Goal: Transaction & Acquisition: Purchase product/service

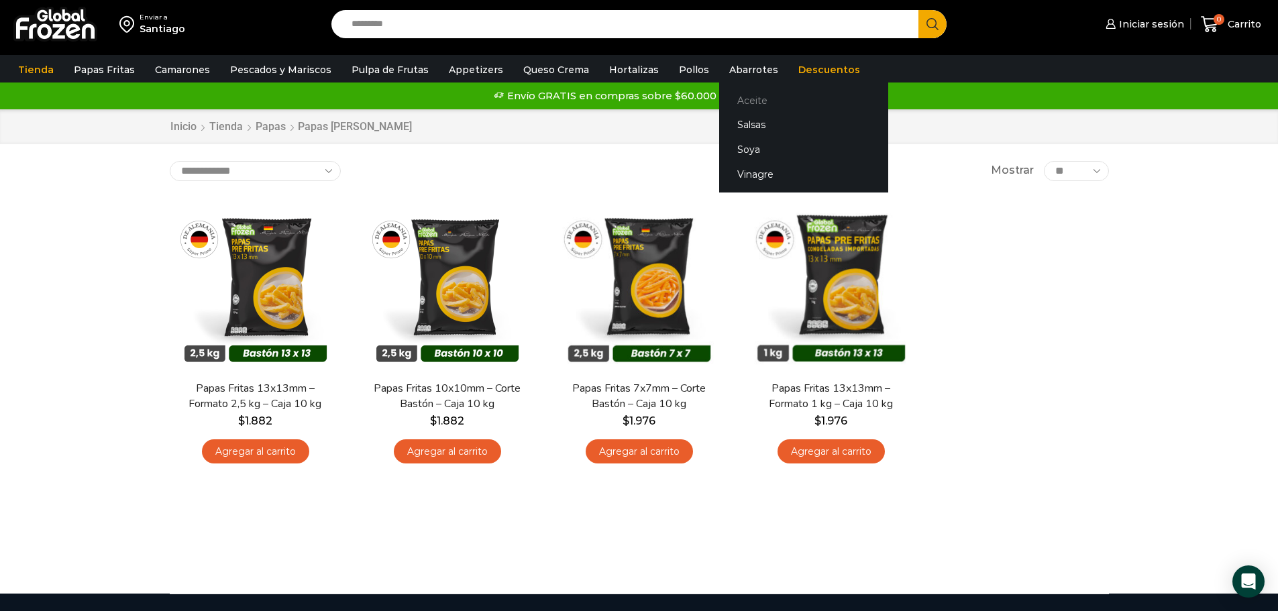
click at [734, 103] on link "Aceite" at bounding box center [803, 100] width 169 height 25
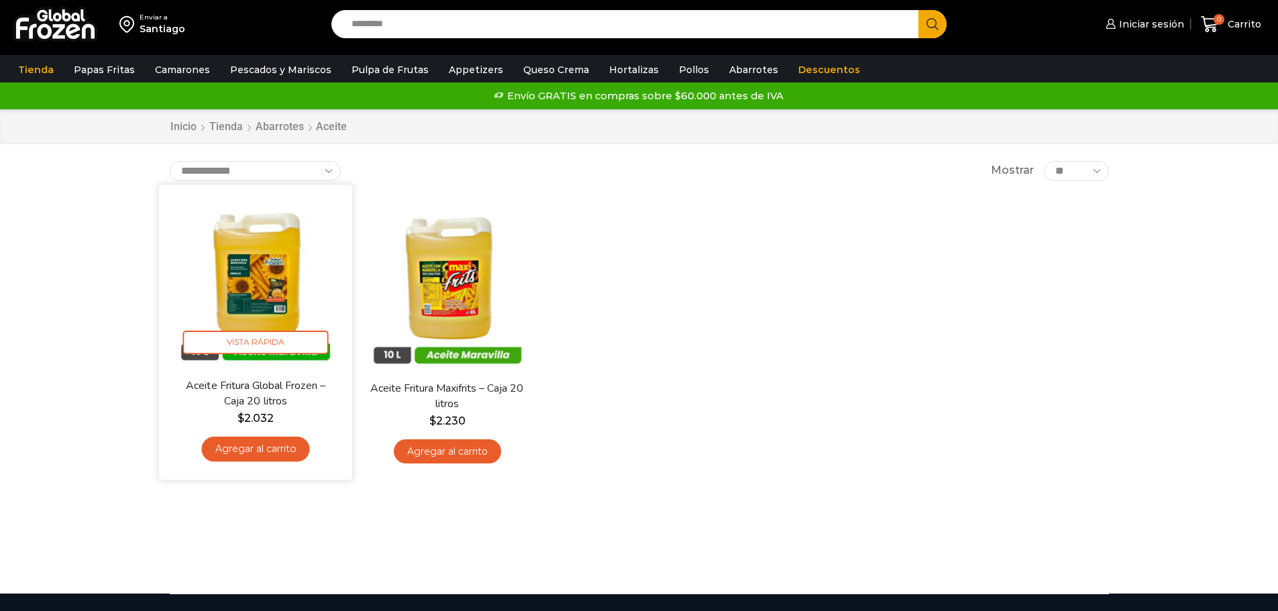
click at [265, 272] on img at bounding box center [255, 281] width 173 height 173
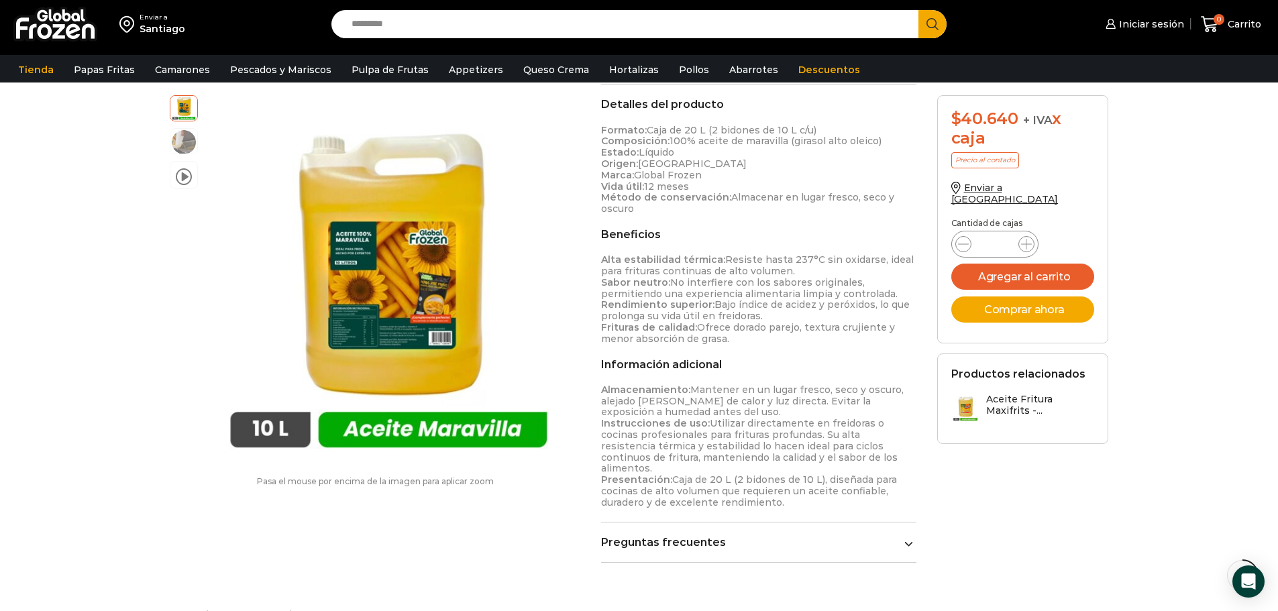
scroll to position [403, 0]
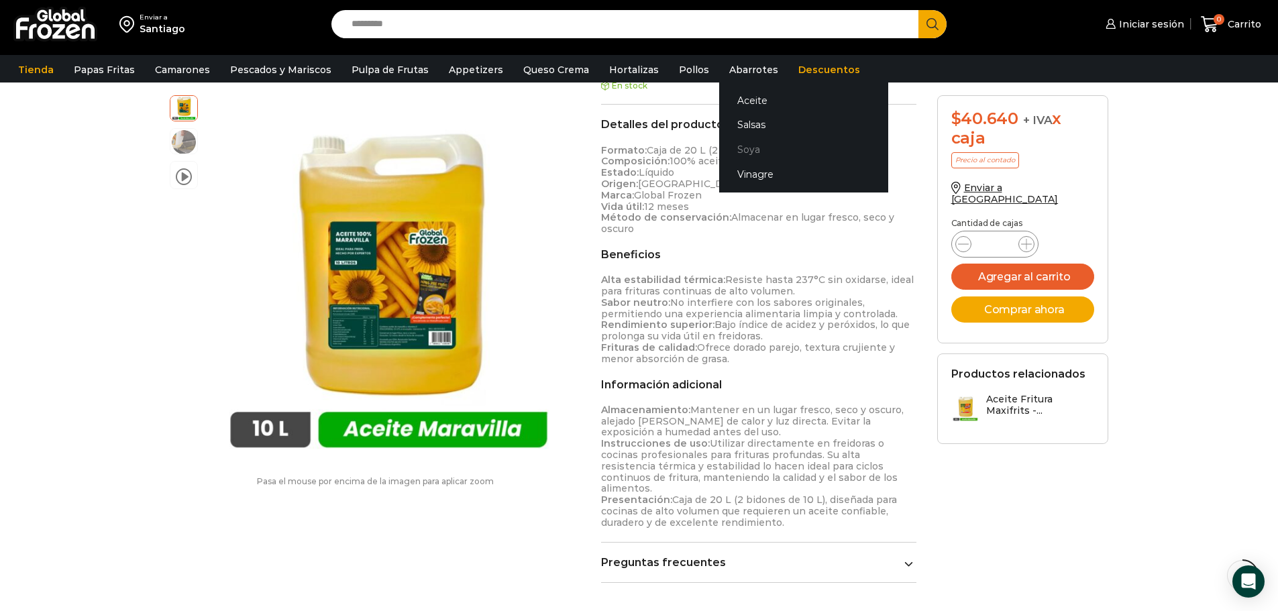
click at [739, 148] on link "Soya" at bounding box center [803, 150] width 169 height 25
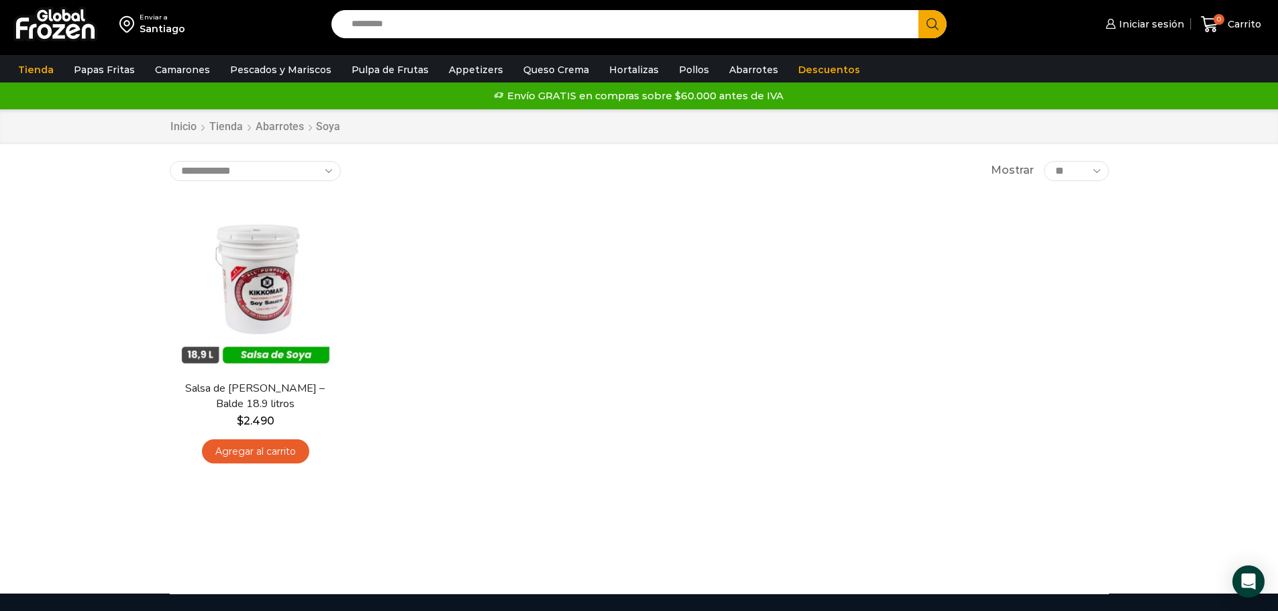
drag, startPoint x: 267, startPoint y: 288, endPoint x: 604, endPoint y: 225, distance: 342.6
click at [604, 225] on div "En stock Vista Rápida Salsa de Soya Kikkoman – Balde 18.9 litros $ 2.490 Agrega…" at bounding box center [639, 335] width 959 height 293
click at [32, 70] on link "Tienda" at bounding box center [35, 69] width 49 height 25
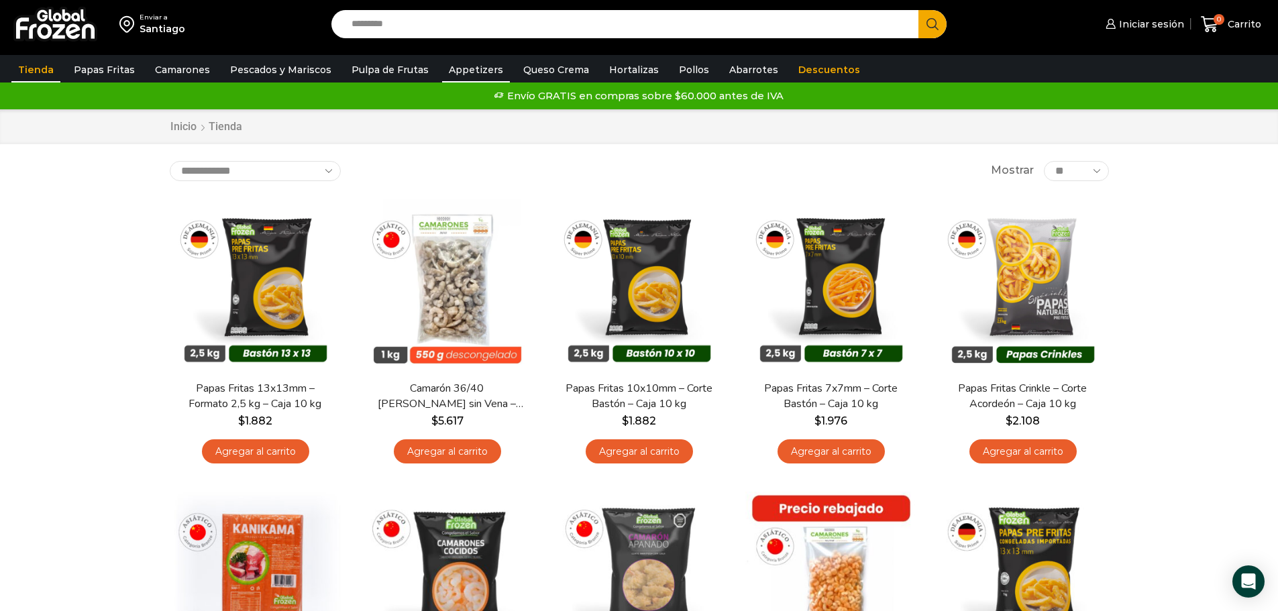
click at [448, 70] on link "Appetizers" at bounding box center [476, 69] width 68 height 25
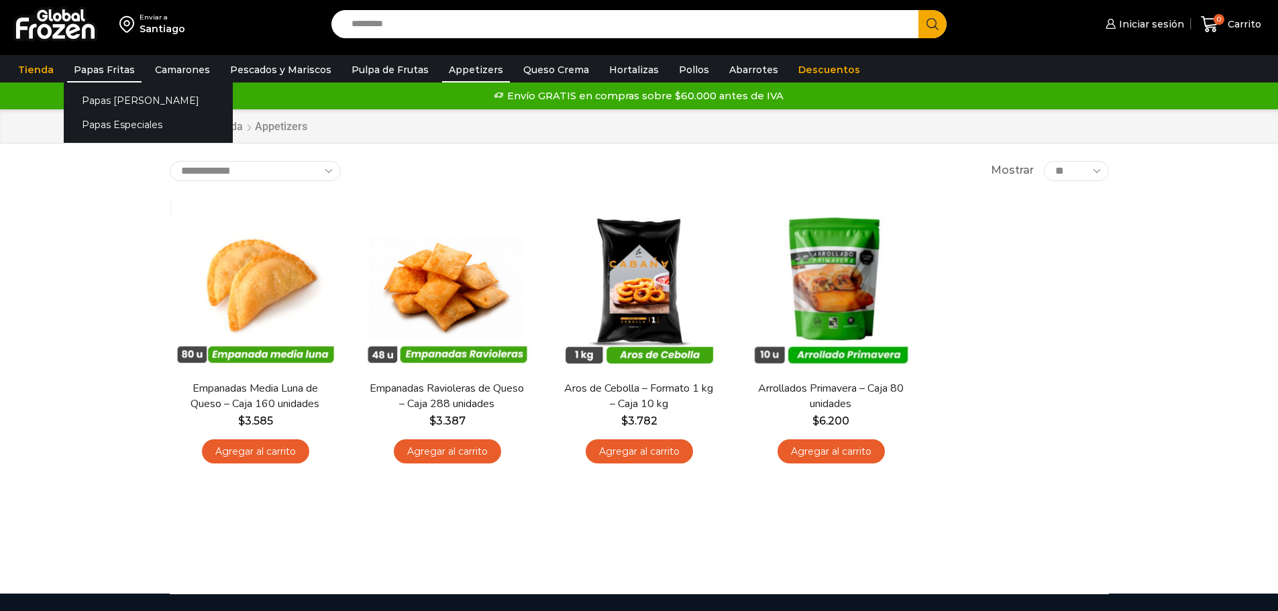
click at [85, 67] on link "Papas Fritas" at bounding box center [104, 69] width 74 height 25
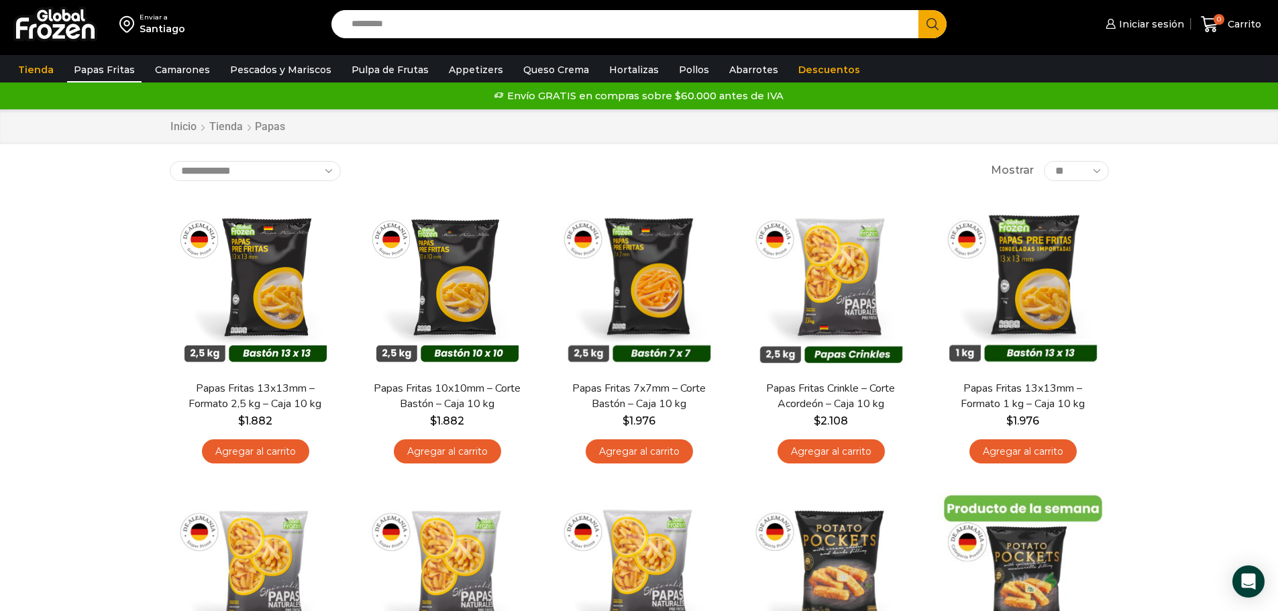
click at [466, 165] on div "**********" at bounding box center [639, 171] width 939 height 20
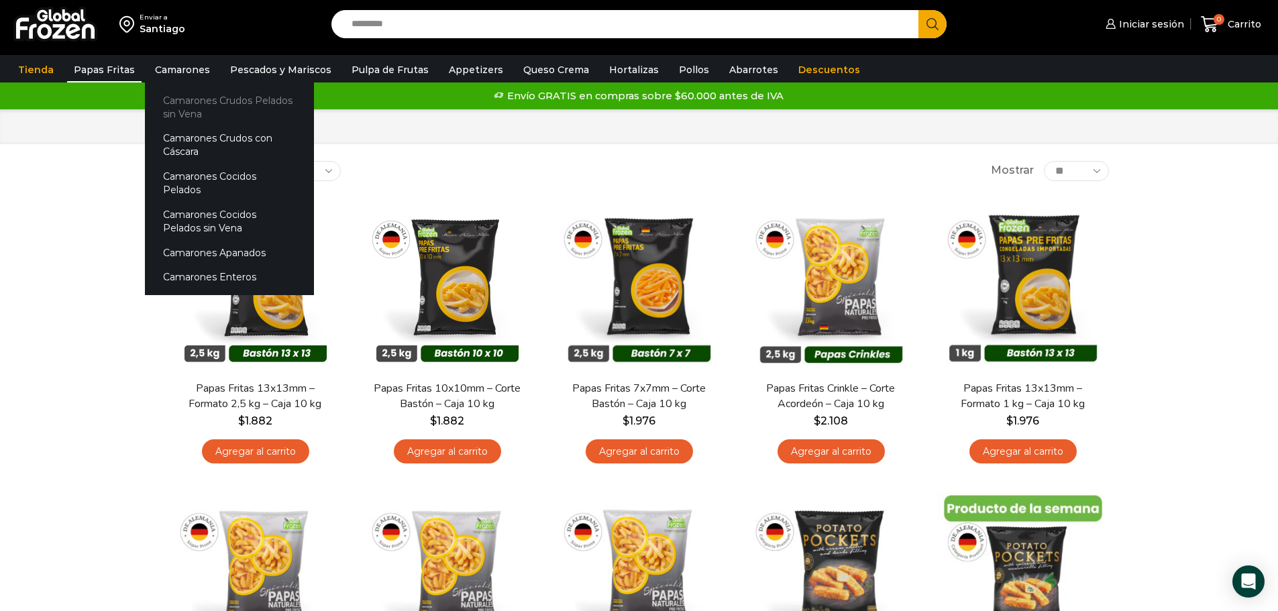
click at [193, 100] on link "Camarones Crudos Pelados sin Vena" at bounding box center [229, 107] width 169 height 38
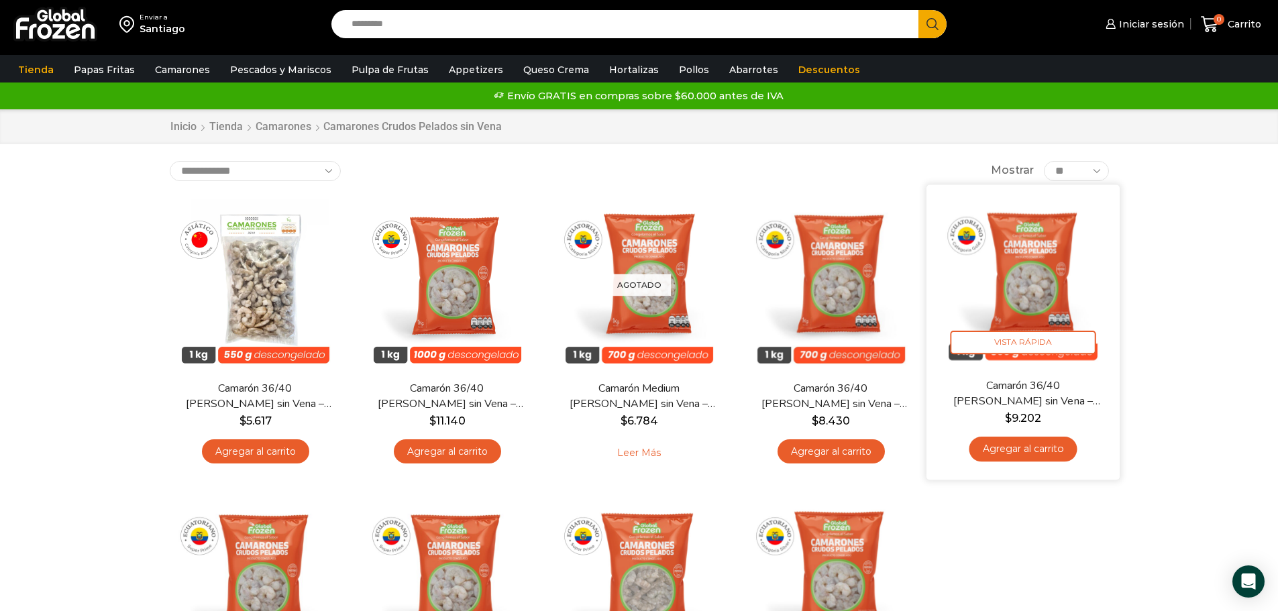
click at [1062, 298] on img at bounding box center [1022, 281] width 173 height 173
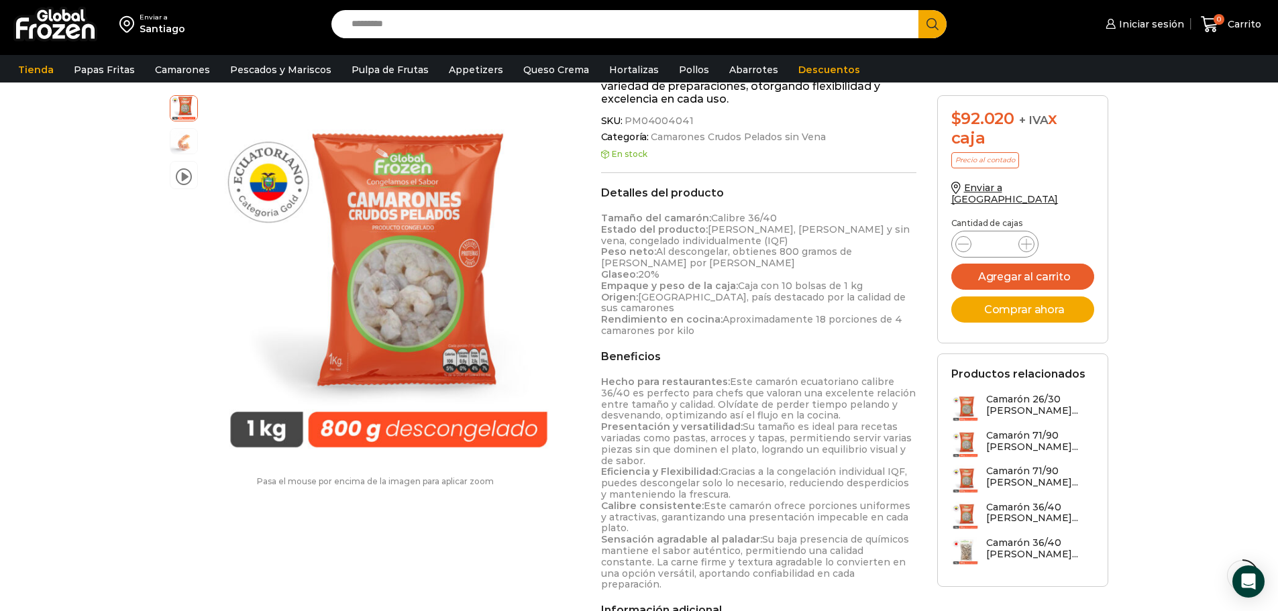
scroll to position [537, 0]
click at [66, 274] on div "Enviar a [GEOGRAPHIC_DATA] Search input Search Iniciar sesión" at bounding box center [639, 495] width 1278 height 2065
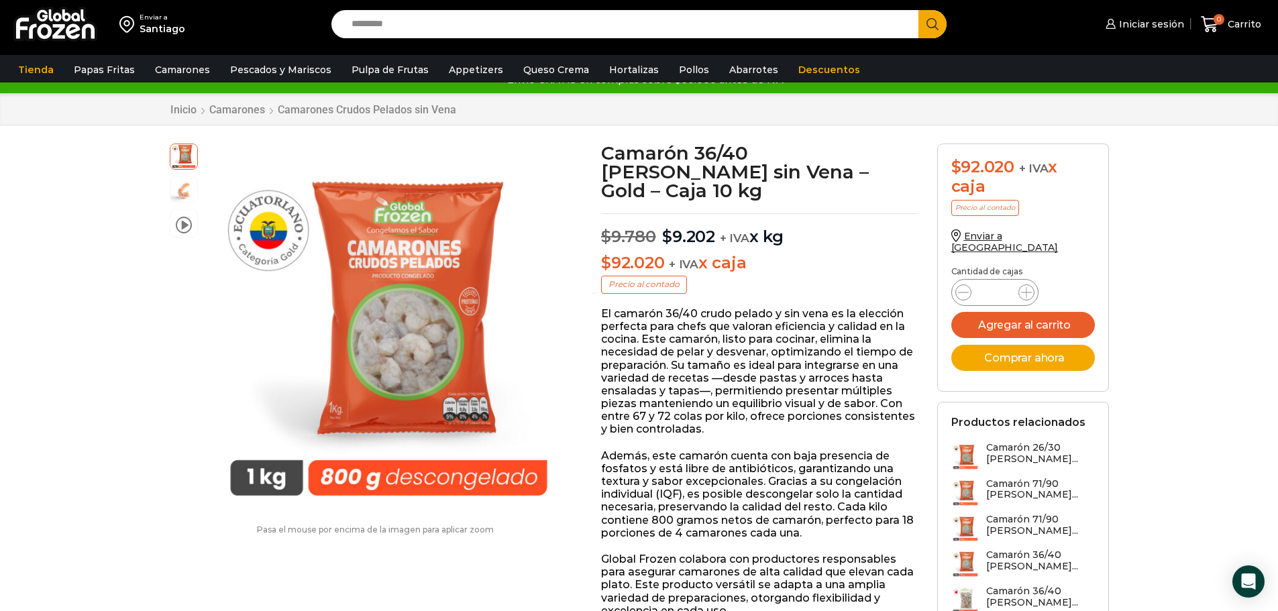
scroll to position [0, 0]
